Goal: Obtain resource: Obtain resource

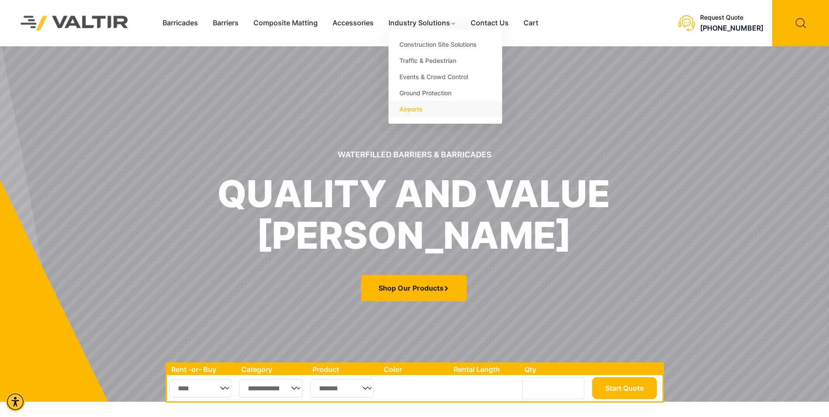
click at [414, 108] on link "Airports" at bounding box center [445, 109] width 114 height 16
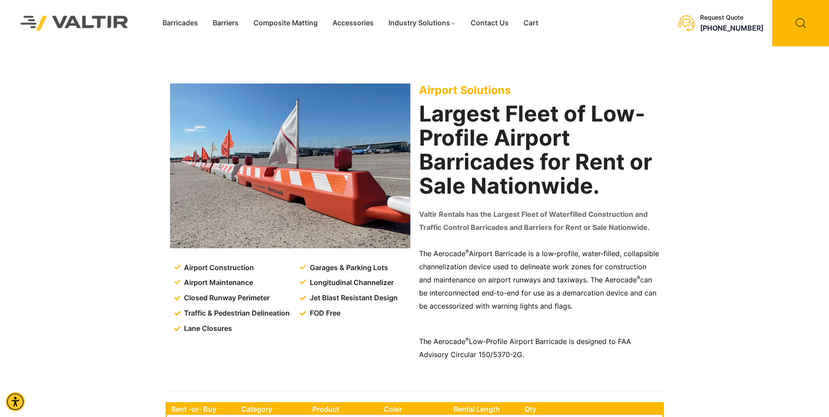
drag, startPoint x: 179, startPoint y: 0, endPoint x: 88, endPoint y: 232, distance: 248.7
click at [88, 232] on div "Airport Construction Airport Maintenance Closed Runway Perimeter Traffic & Pede…" at bounding box center [414, 216] width 829 height 340
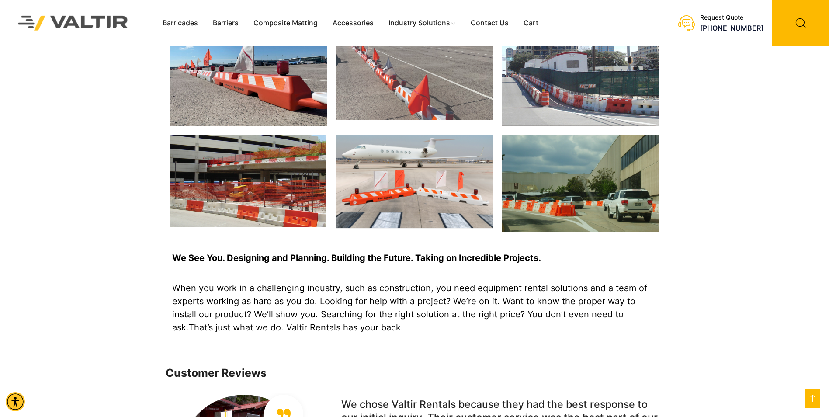
scroll to position [655, 0]
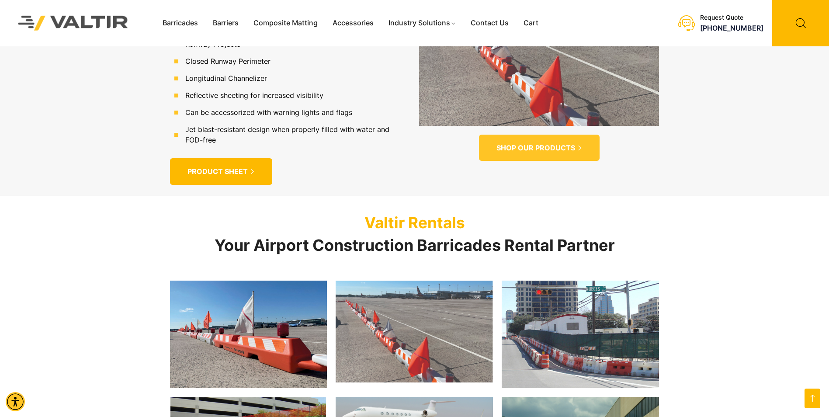
click at [215, 168] on span "PRODUCT SHEET" at bounding box center [217, 171] width 60 height 9
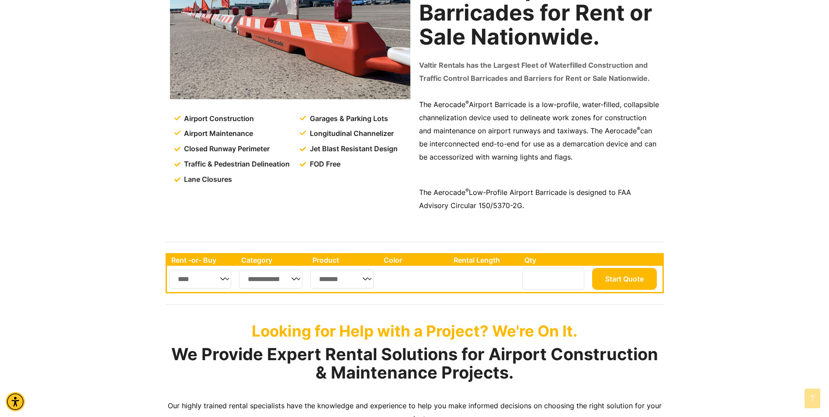
scroll to position [0, 0]
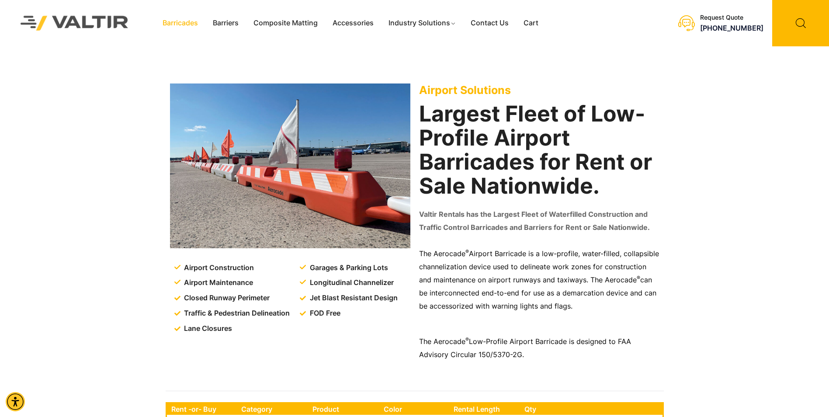
click at [194, 20] on link "Barricades" at bounding box center [180, 23] width 50 height 13
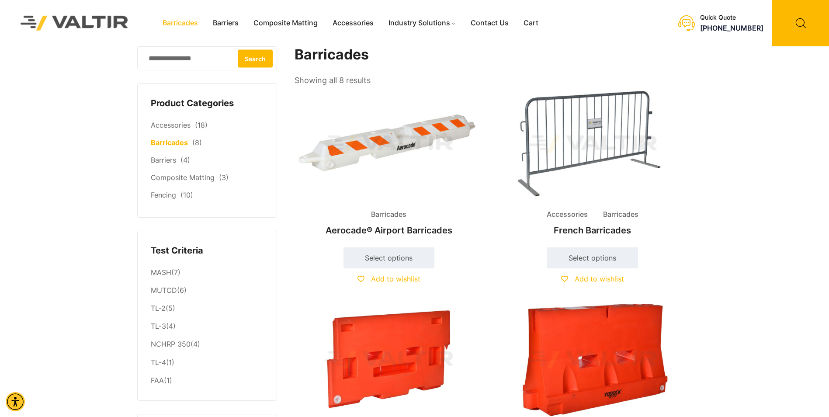
click at [361, 153] on img at bounding box center [388, 143] width 189 height 113
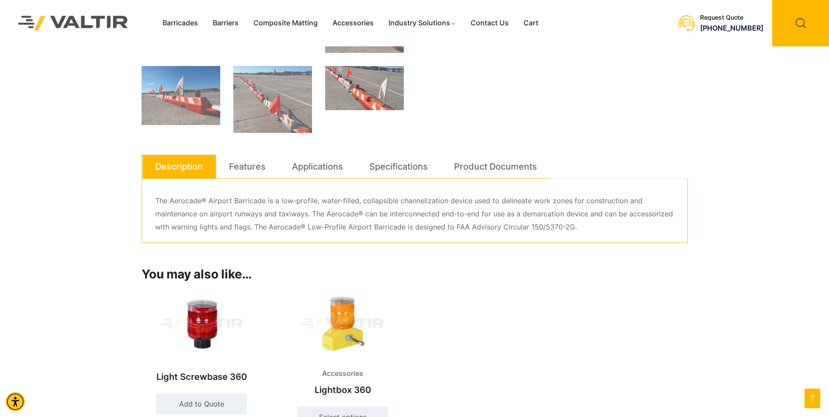
scroll to position [393, 0]
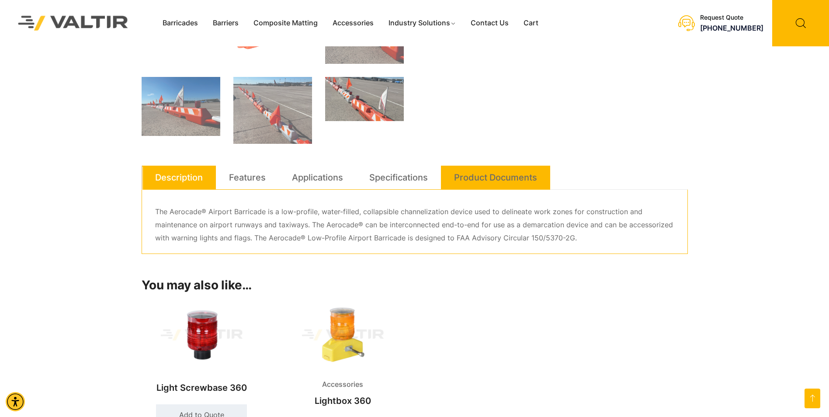
click at [507, 177] on link "Product Documents" at bounding box center [495, 178] width 83 height 24
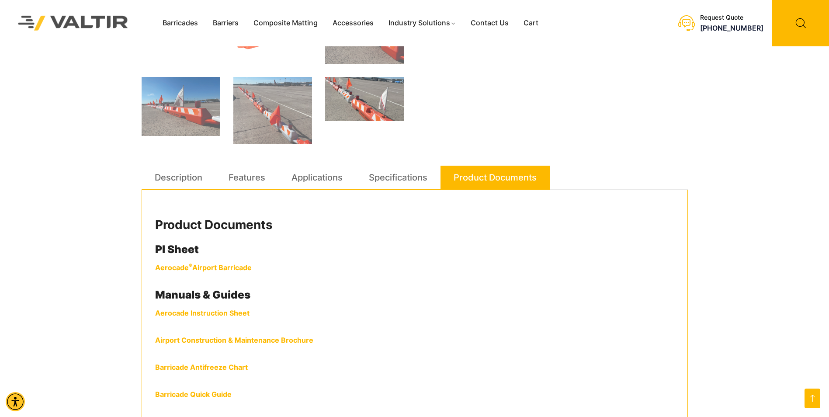
click at [260, 337] on link "Airport Construction & Maintenance Brochure" at bounding box center [234, 339] width 158 height 9
